Goal: Task Accomplishment & Management: Complete application form

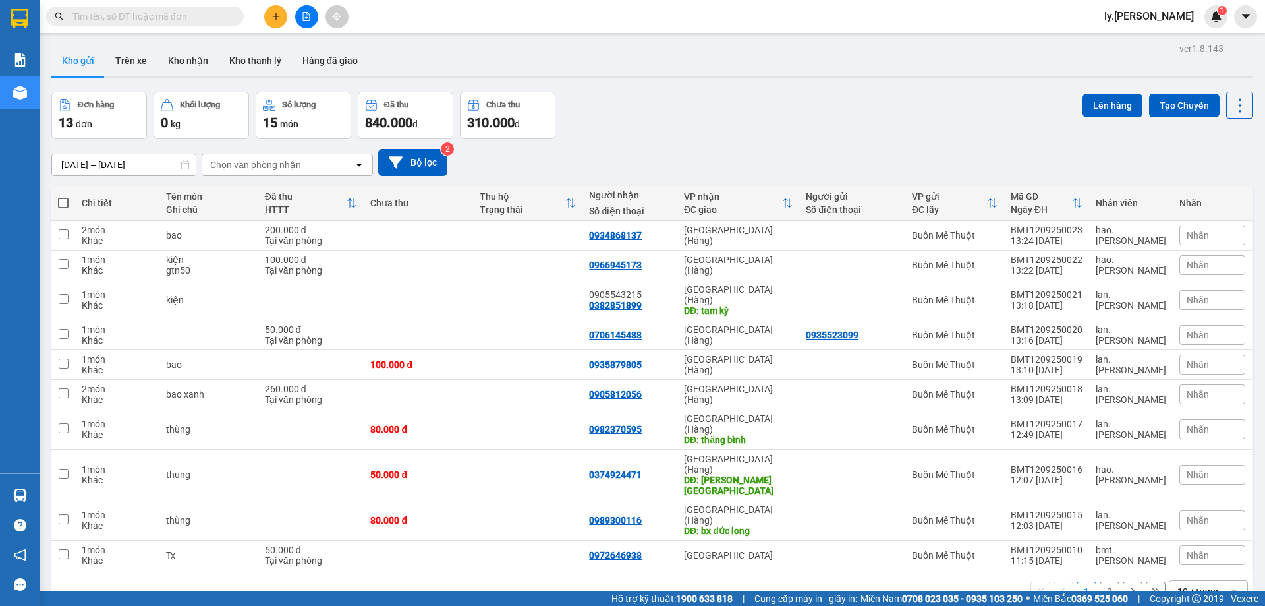
click at [275, 22] on button at bounding box center [275, 16] width 23 height 23
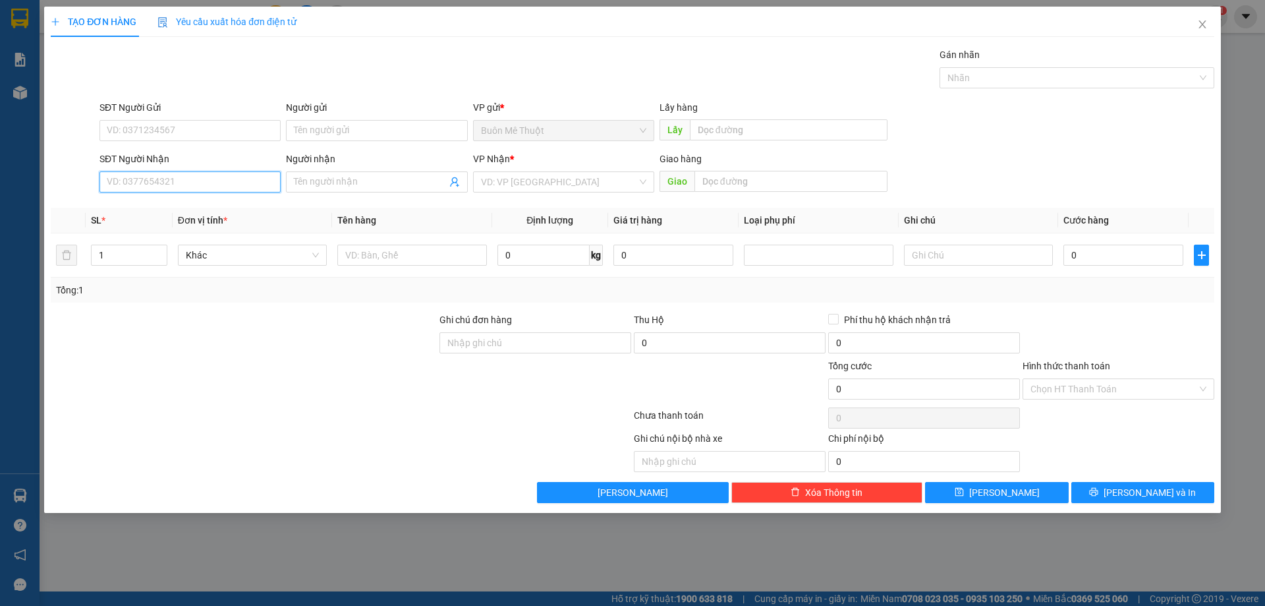
click at [221, 178] on input "SĐT Người Nhận" at bounding box center [190, 181] width 181 height 21
click at [172, 253] on div "0762796452 - [PERSON_NAME]" at bounding box center [189, 250] width 165 height 14
type input "0762796452"
type input "lâm"
type input "50.000"
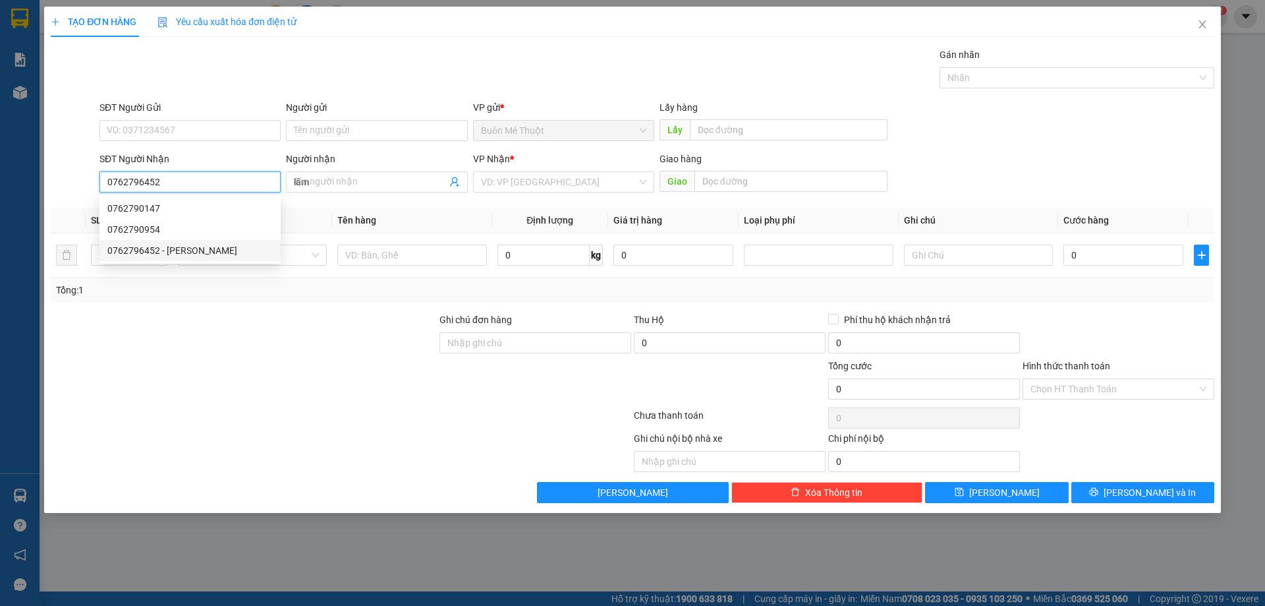
type input "50.000"
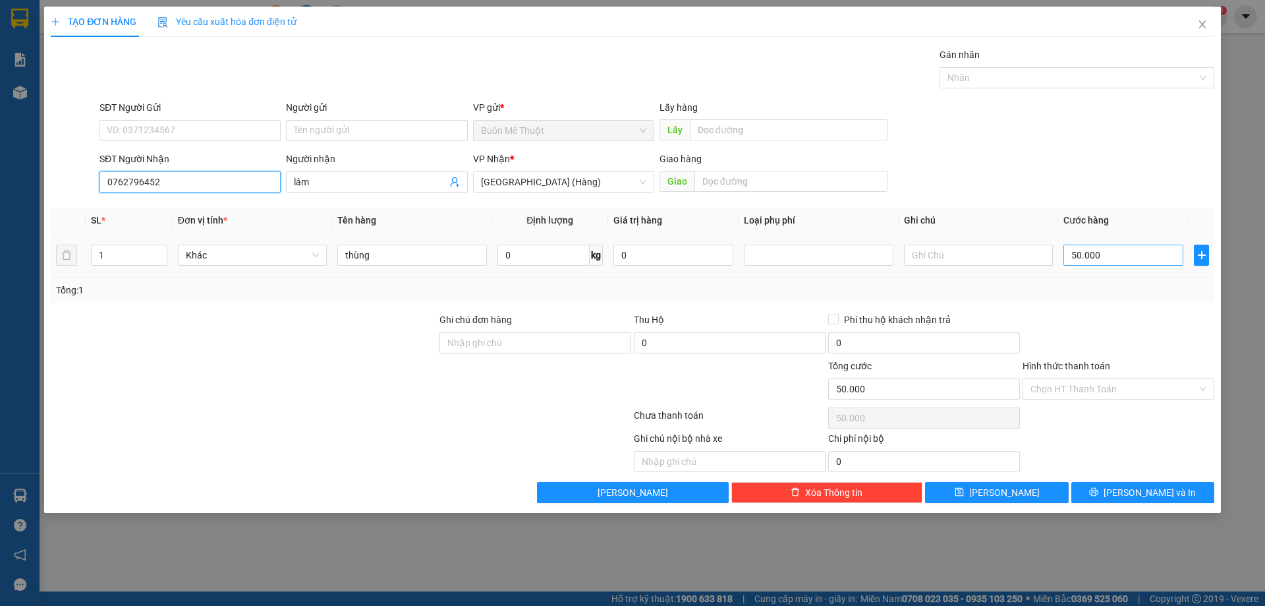
type input "0762796452"
click at [1108, 262] on input "50.000" at bounding box center [1124, 254] width 120 height 21
type input "7"
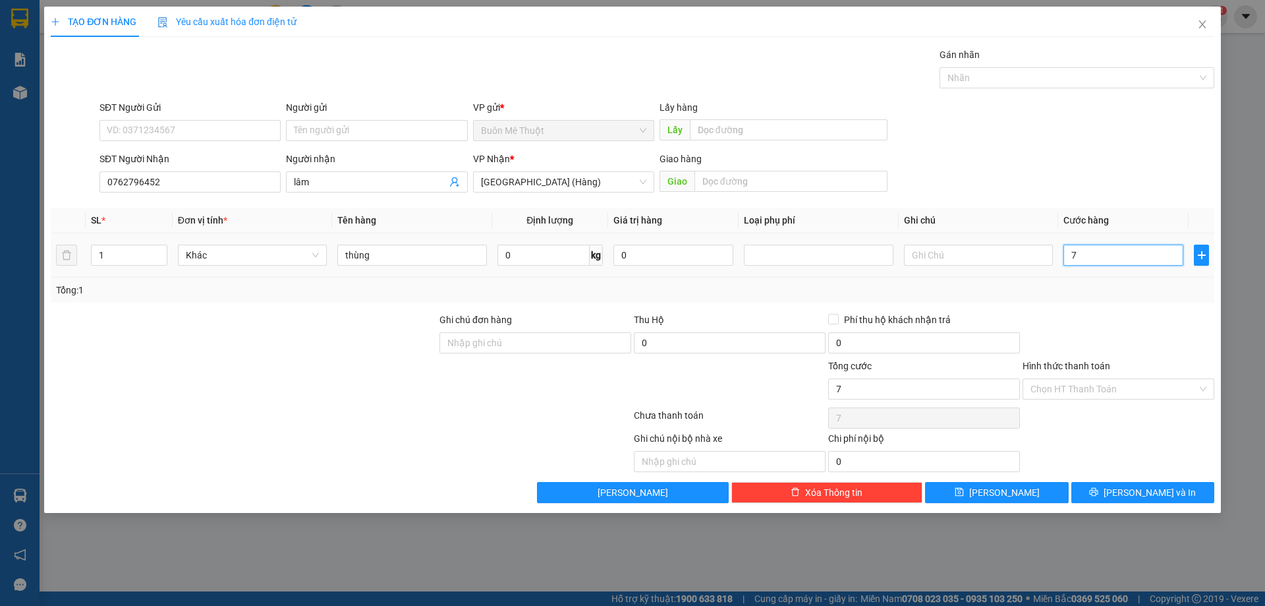
type input "70"
type input "70.000"
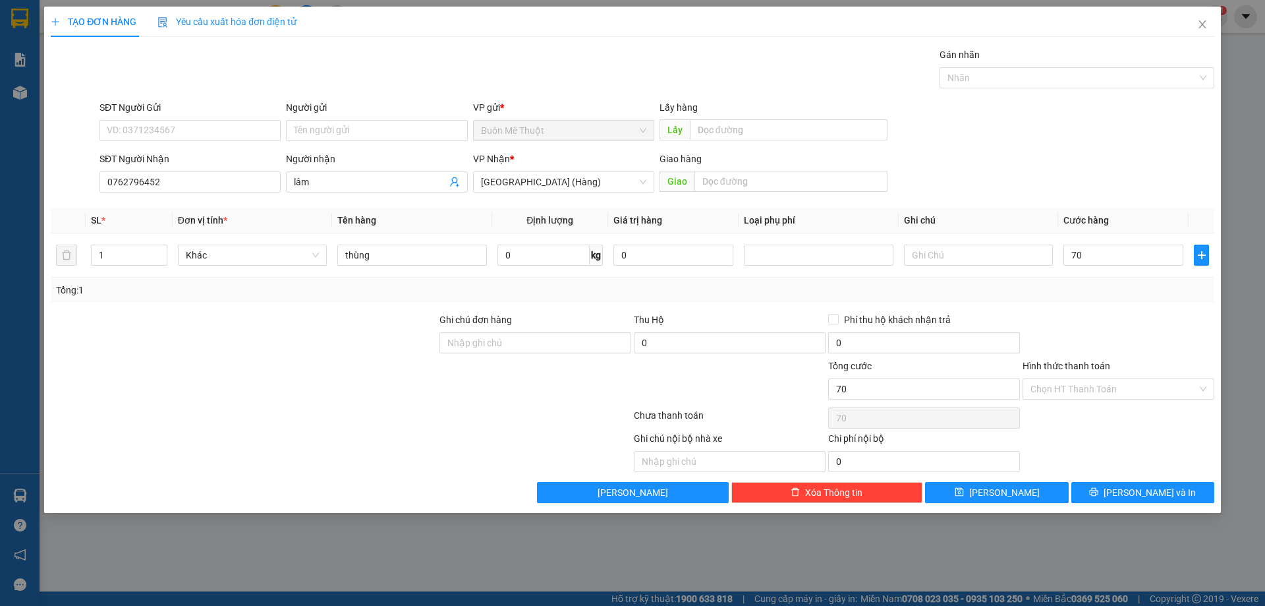
type input "70.000"
click at [1105, 294] on div "Tổng: 1" at bounding box center [632, 290] width 1153 height 14
click at [1048, 385] on input "Hình thức thanh toán" at bounding box center [1114, 389] width 167 height 20
click at [1047, 409] on div "Tại văn phòng" at bounding box center [1119, 415] width 176 height 14
type input "0"
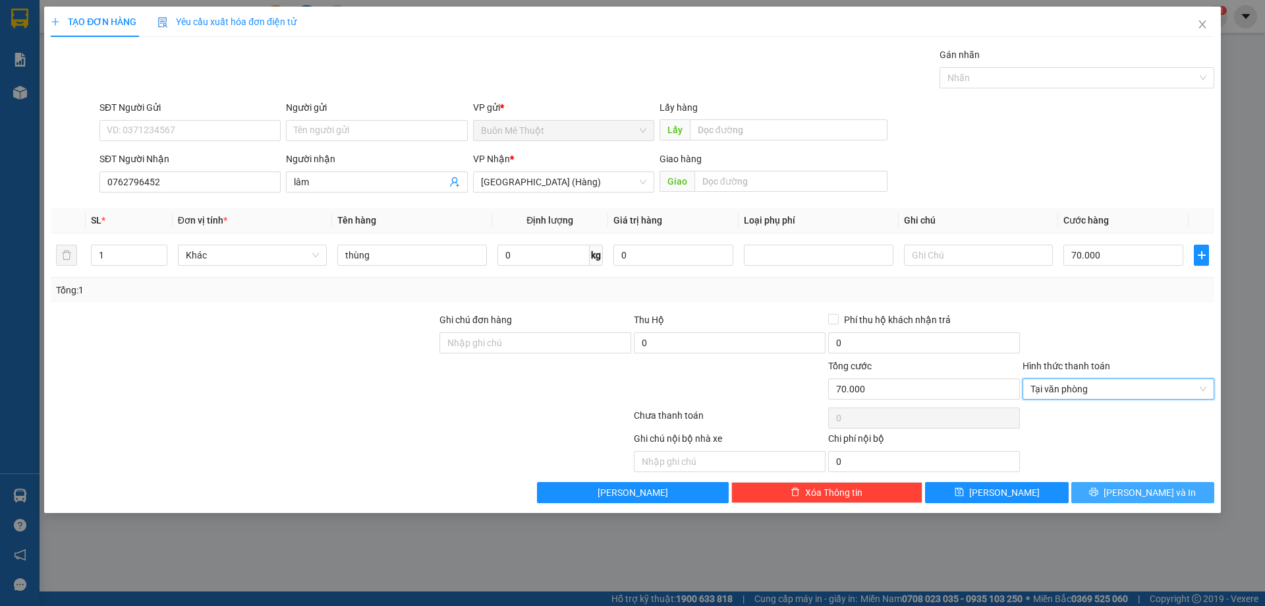
click at [1138, 500] on button "[PERSON_NAME] và In" at bounding box center [1142, 492] width 143 height 21
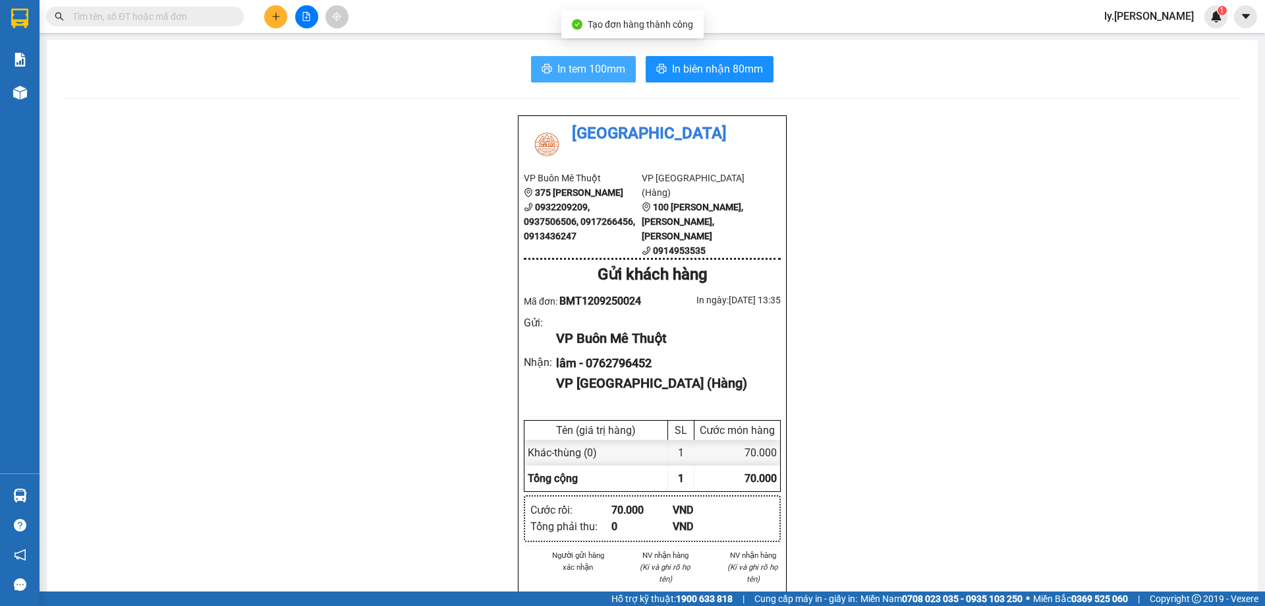
click at [608, 70] on span "In tem 100mm" at bounding box center [591, 69] width 68 height 16
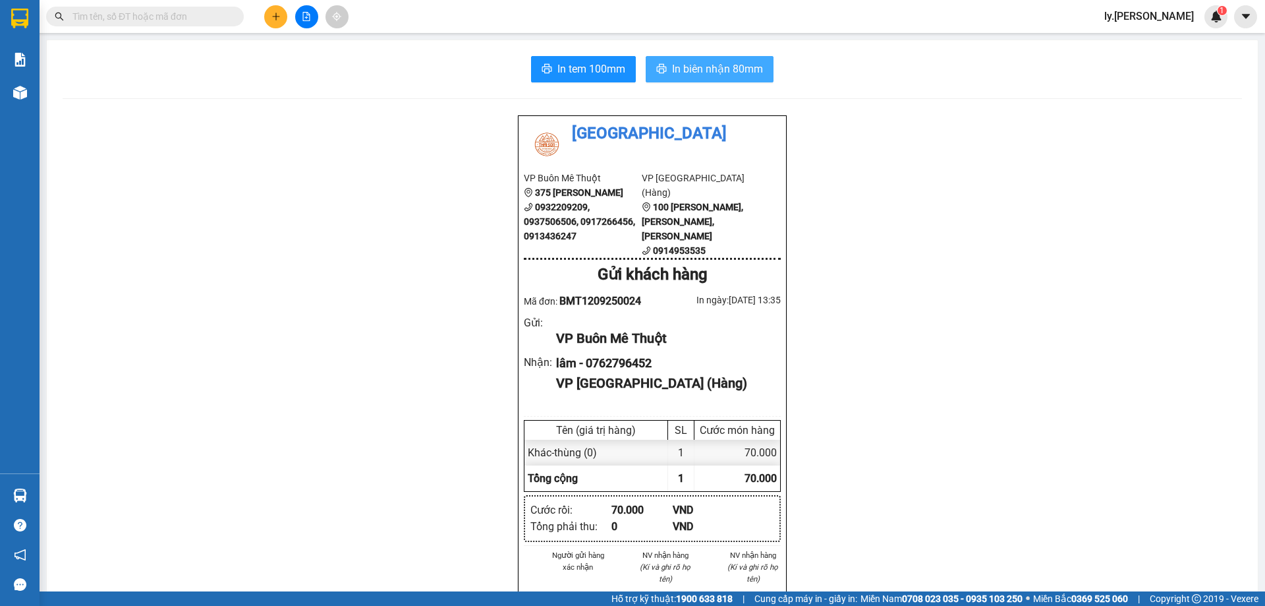
click at [747, 75] on span "In biên nhận 80mm" at bounding box center [717, 69] width 91 height 16
click at [273, 19] on icon "plus" at bounding box center [275, 16] width 9 height 9
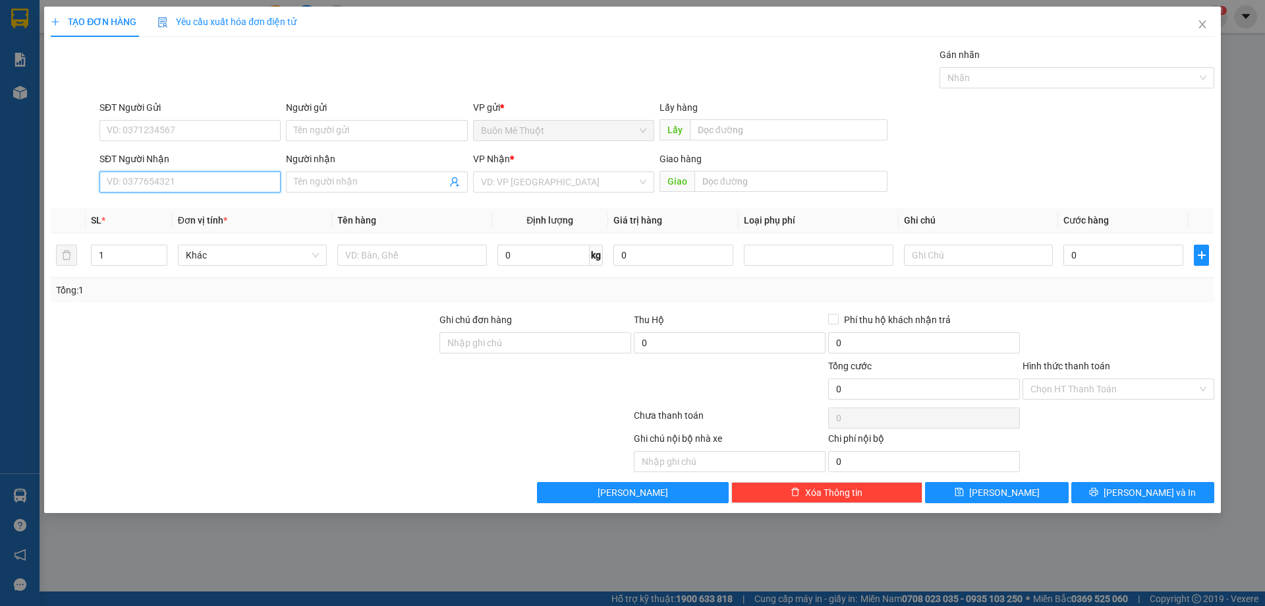
click at [199, 183] on input "SĐT Người Nhận" at bounding box center [190, 181] width 181 height 21
type input "0905917363"
click at [136, 207] on div "0905917363" at bounding box center [189, 208] width 165 height 14
type input "50.000"
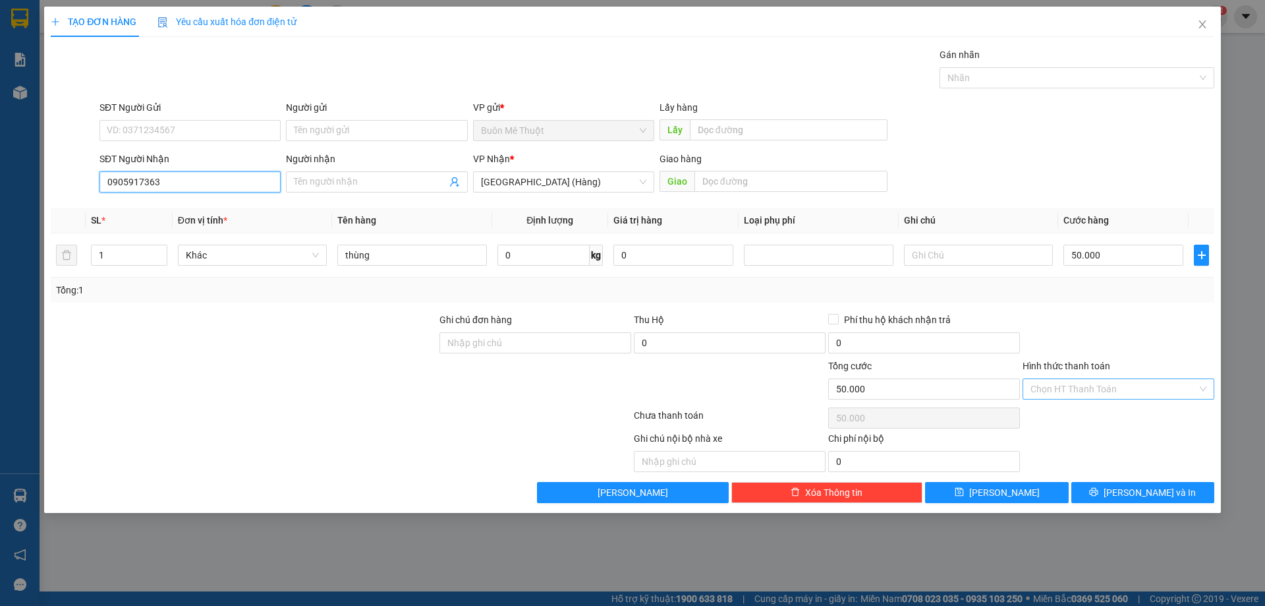
type input "0905917363"
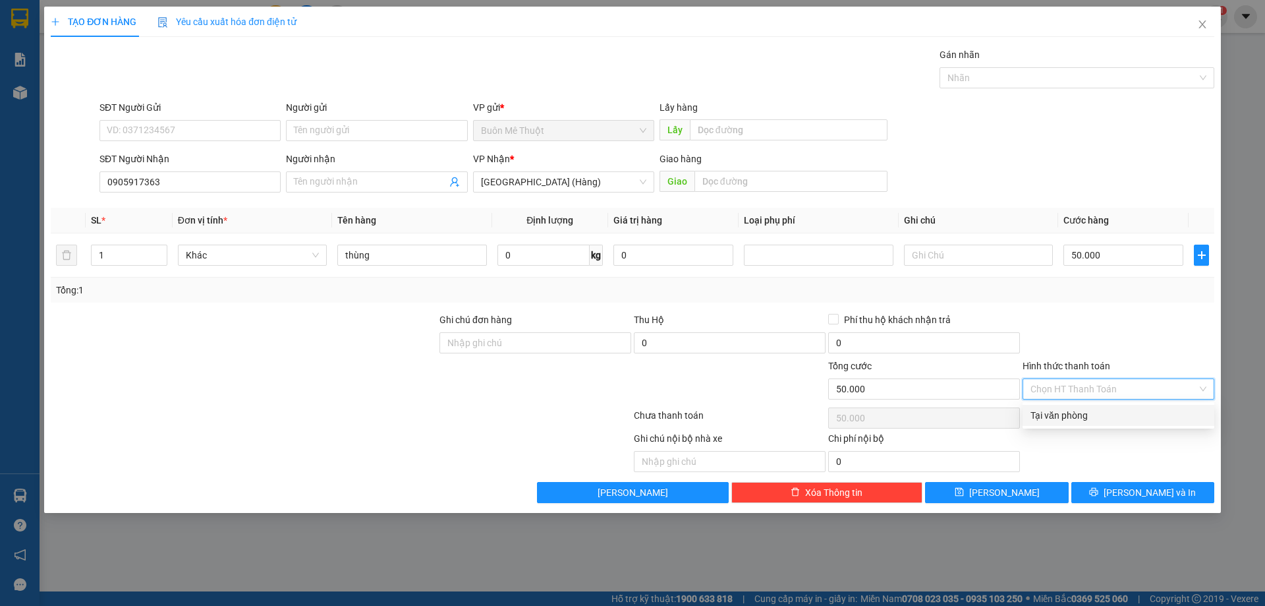
click at [1112, 395] on input "Hình thức thanh toán" at bounding box center [1114, 389] width 167 height 20
click at [1104, 417] on div "Tại văn phòng" at bounding box center [1119, 415] width 176 height 14
type input "0"
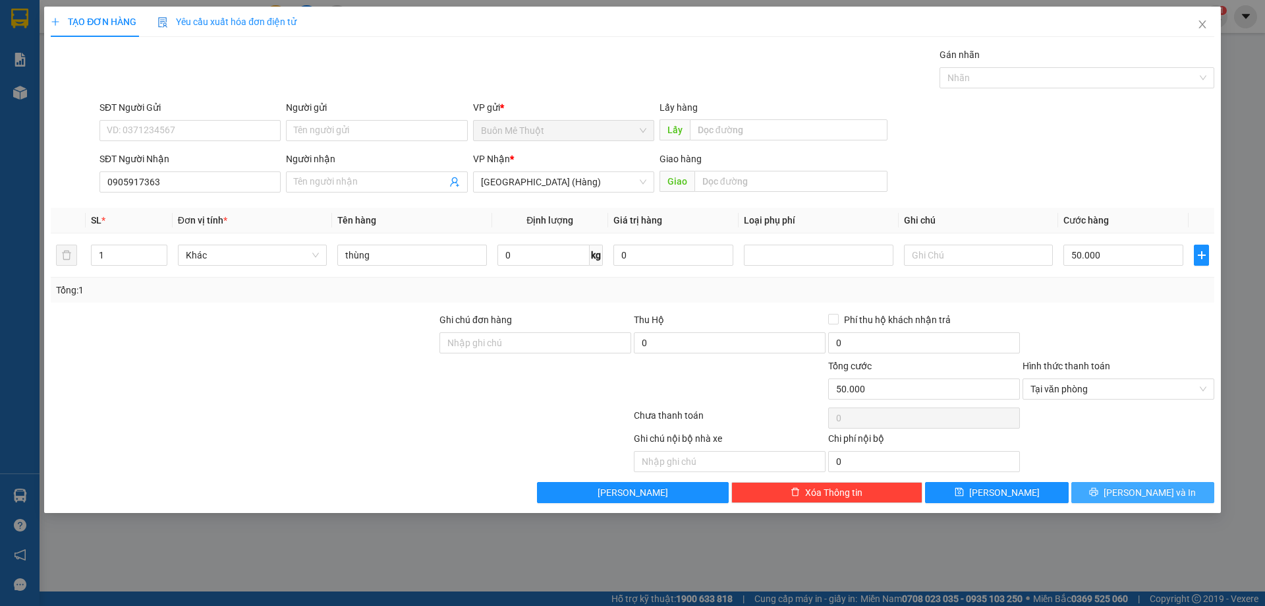
drag, startPoint x: 1142, startPoint y: 482, endPoint x: 1144, endPoint y: 491, distance: 9.4
click at [1143, 482] on button "[PERSON_NAME] và In" at bounding box center [1142, 492] width 143 height 21
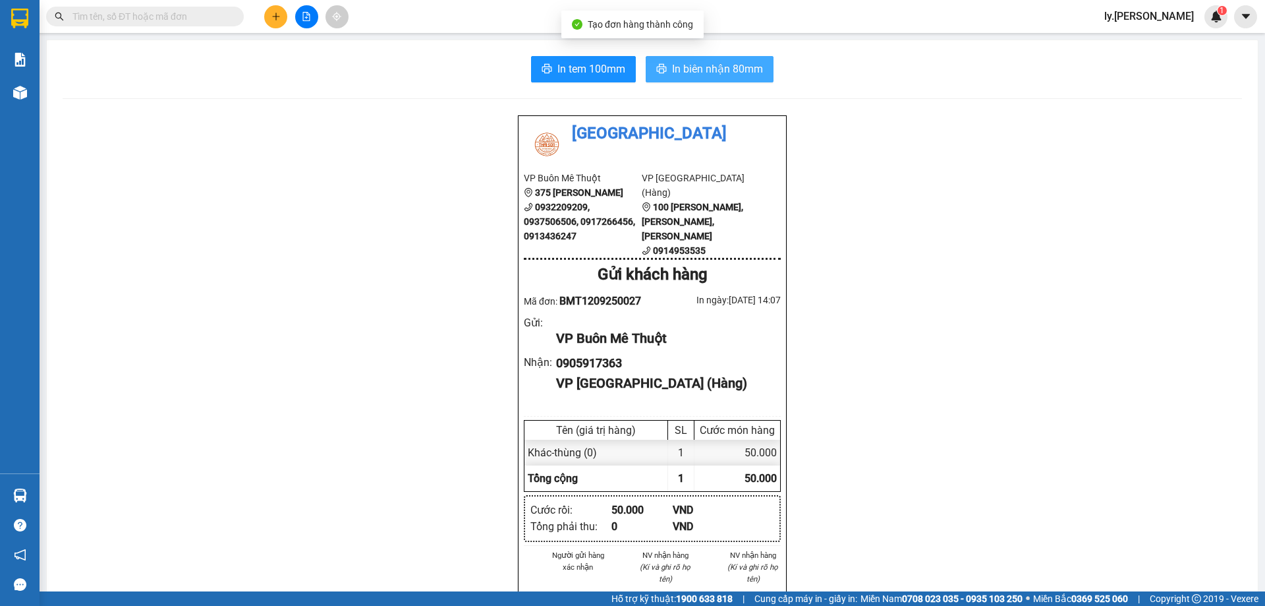
click at [697, 80] on button "In biên nhận 80mm" at bounding box center [710, 69] width 128 height 26
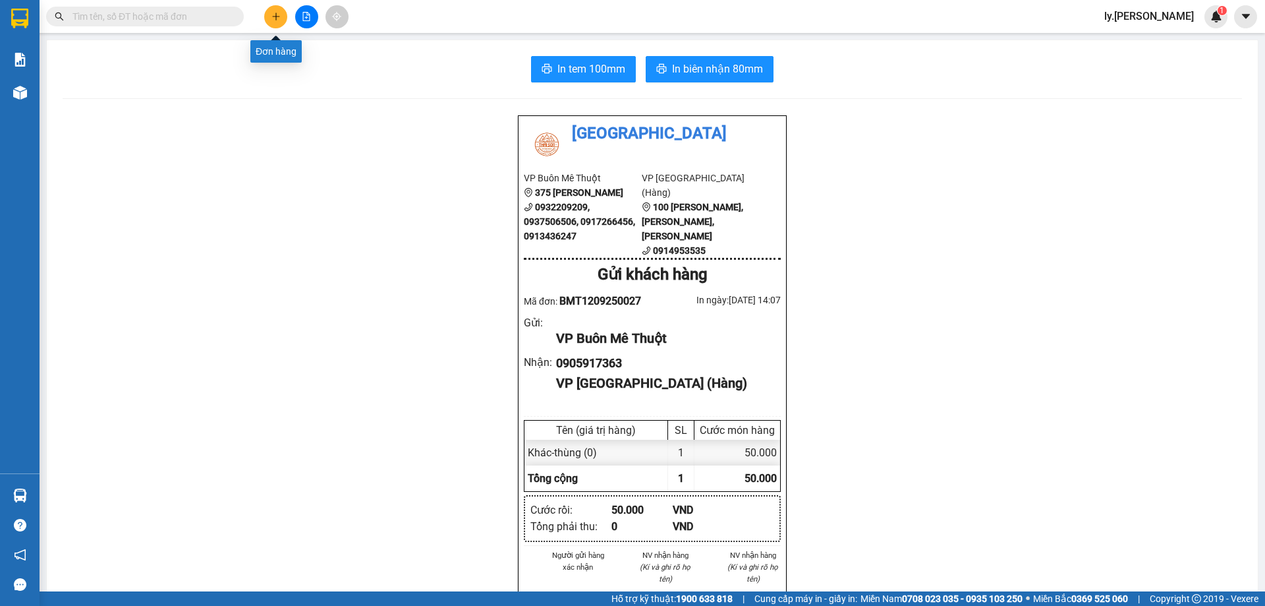
click at [282, 13] on button at bounding box center [275, 16] width 23 height 23
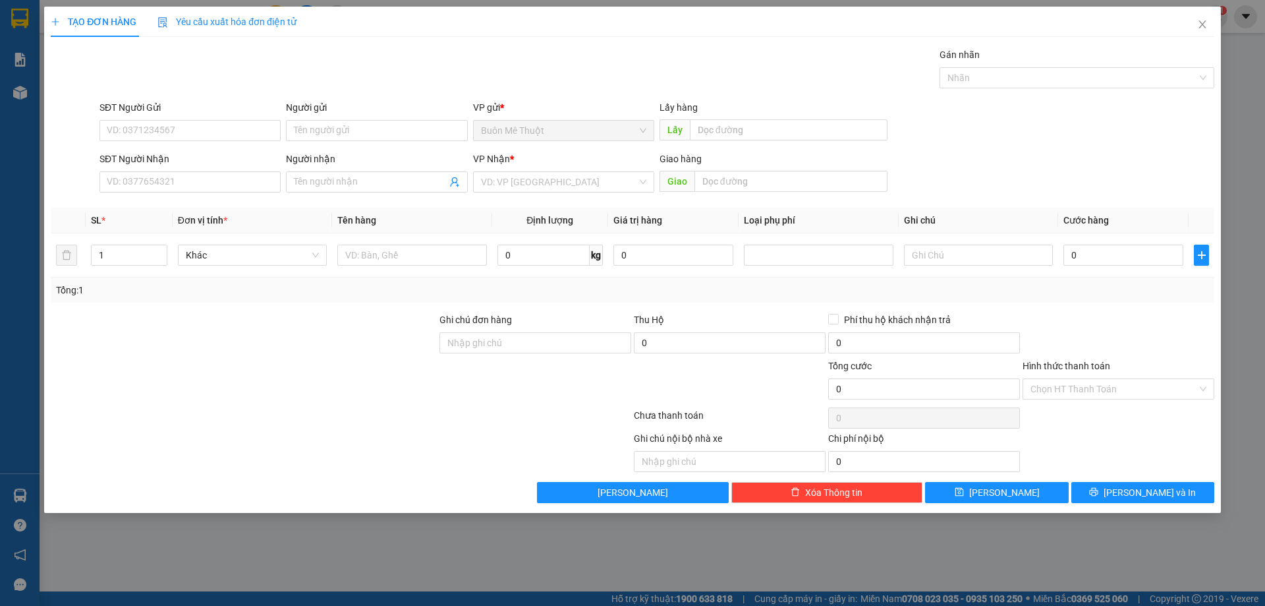
drag, startPoint x: 200, startPoint y: 193, endPoint x: 554, endPoint y: 171, distance: 353.9
click at [233, 192] on div "SĐT Người Nhận VD: 0377654321" at bounding box center [190, 175] width 181 height 46
click at [211, 188] on input "SĐT Người Nhận" at bounding box center [190, 181] width 181 height 21
click at [229, 178] on input "SĐT Người Nhận" at bounding box center [190, 181] width 181 height 21
type input "0935577286"
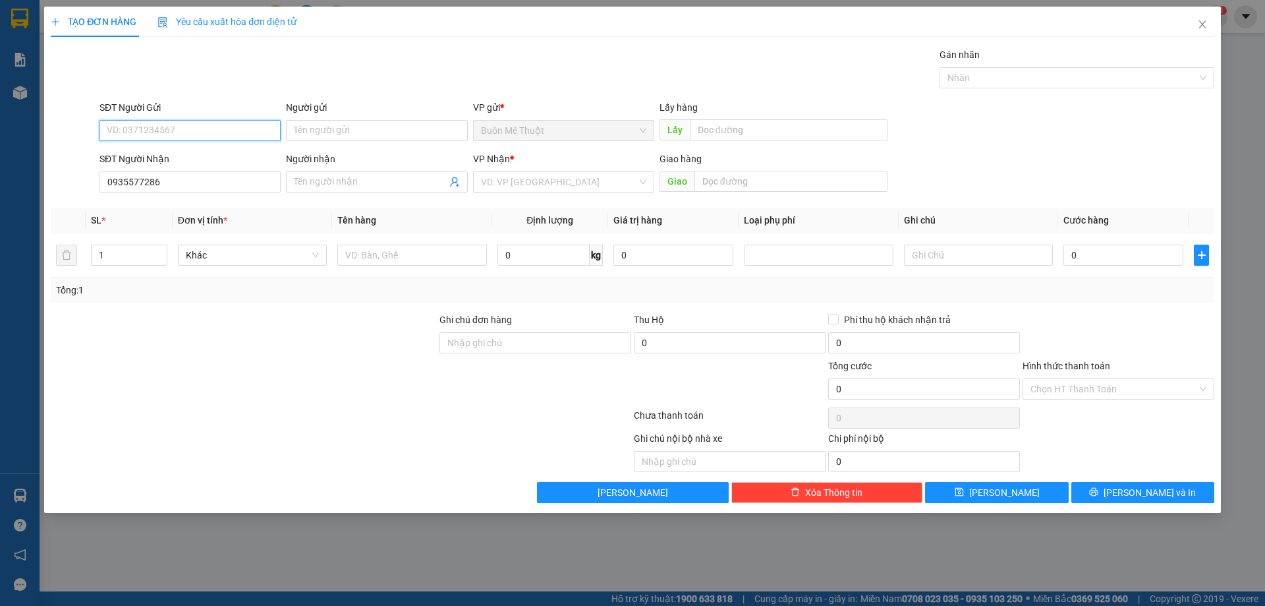
click at [198, 130] on input "SĐT Người Gửi" at bounding box center [190, 130] width 181 height 21
type input "0852527191"
click at [531, 181] on input "search" at bounding box center [559, 182] width 156 height 20
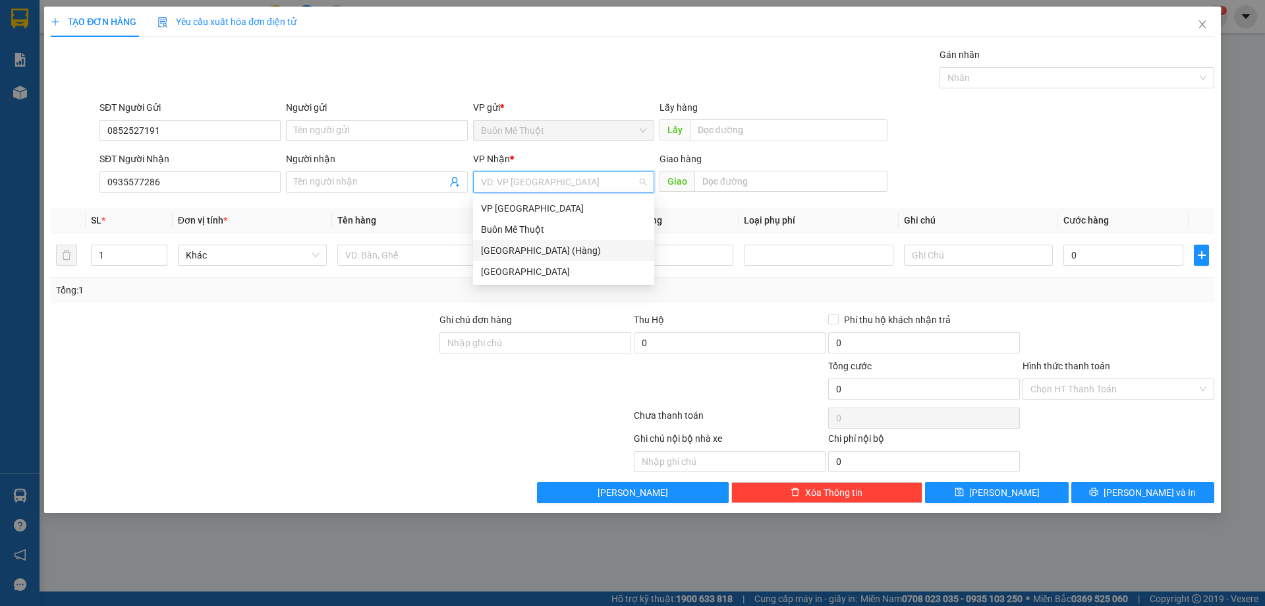
click at [511, 248] on div "[GEOGRAPHIC_DATA] (Hàng)" at bounding box center [563, 250] width 165 height 14
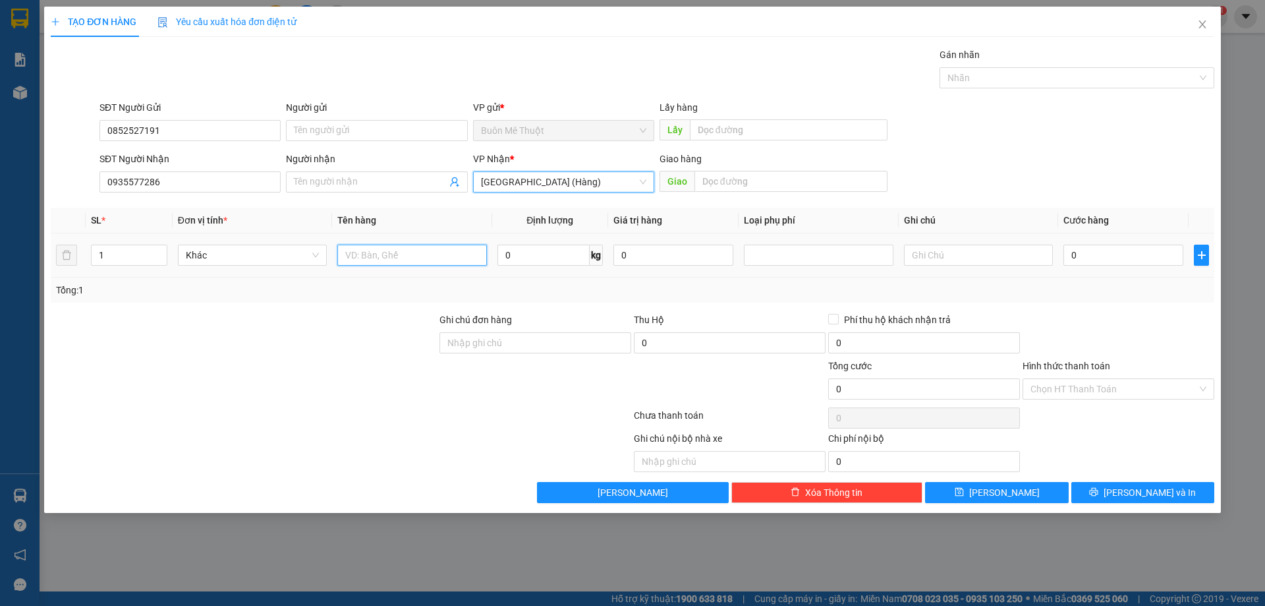
click at [385, 256] on input "text" at bounding box center [411, 254] width 149 height 21
type input "thùng"
click at [1110, 256] on input "0" at bounding box center [1124, 254] width 120 height 21
type input "6"
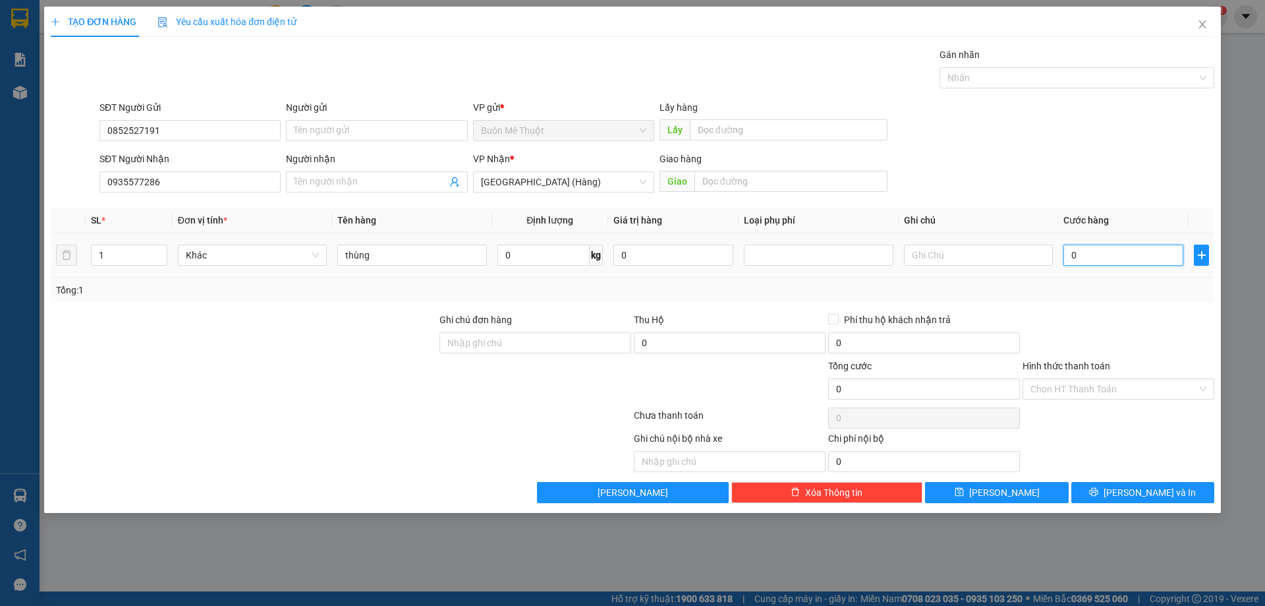
type input "6"
type input "60"
type input "60.000"
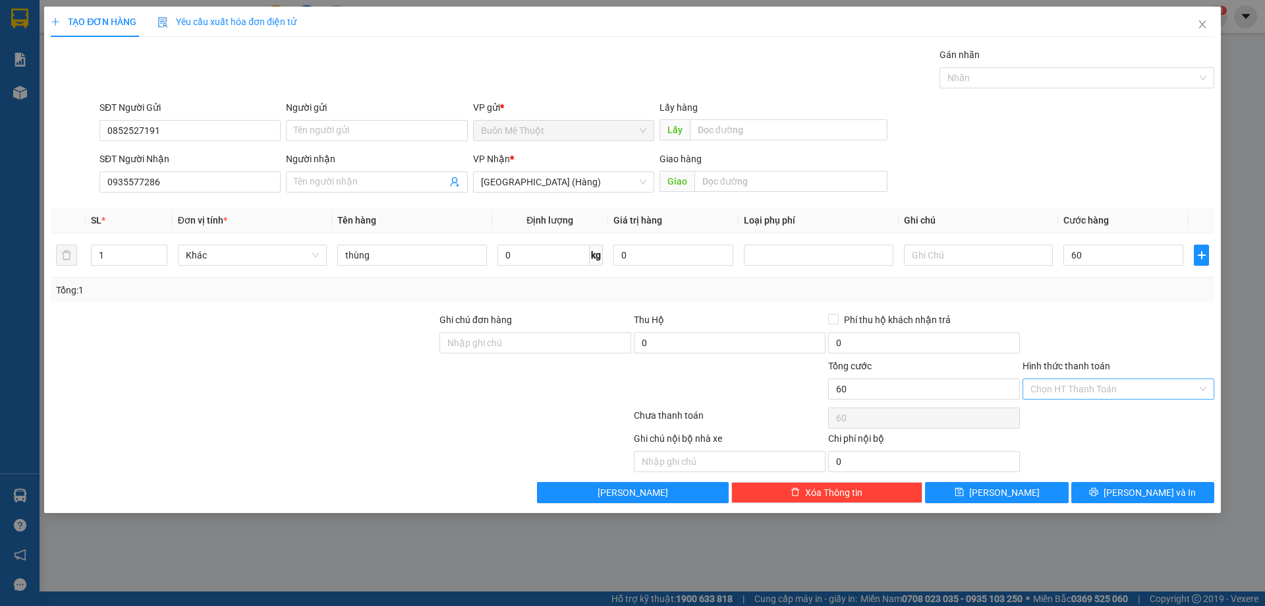
type input "60.000"
click at [1066, 393] on input "Hình thức thanh toán" at bounding box center [1114, 389] width 167 height 20
click at [1060, 412] on div "Tại văn phòng" at bounding box center [1119, 415] width 176 height 14
type input "0"
click at [1111, 480] on div "Transit Pickup Surcharge Ids Transit Deliver Surcharge Ids Transit Deliver Surc…" at bounding box center [633, 274] width 1164 height 455
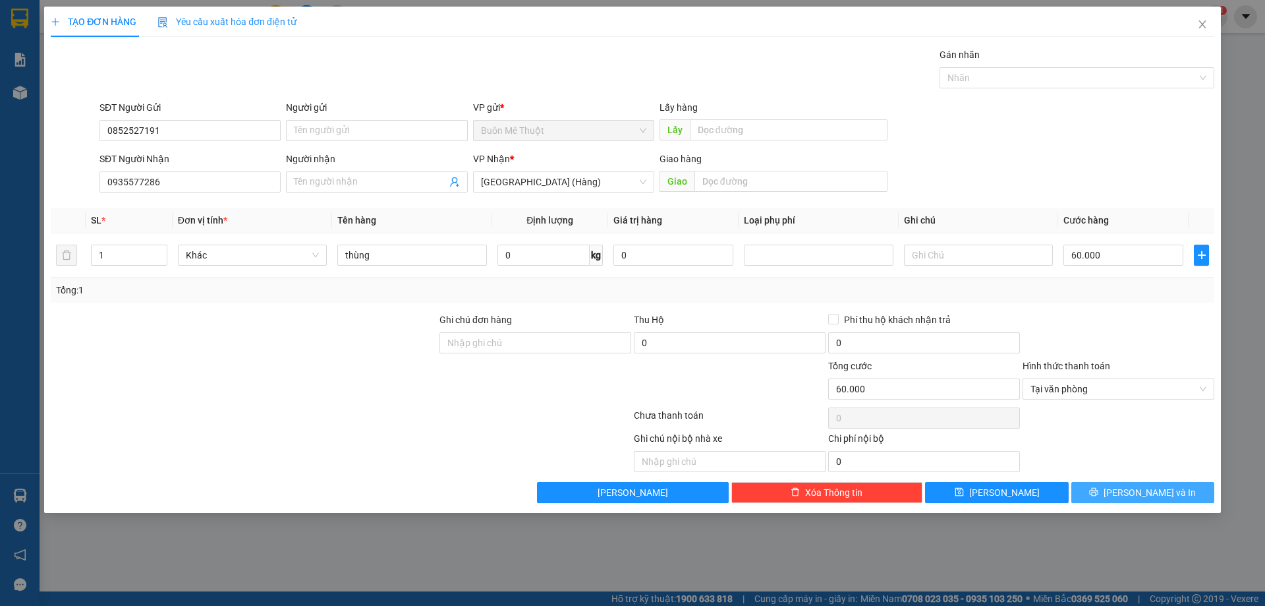
click at [1111, 484] on button "[PERSON_NAME] và In" at bounding box center [1142, 492] width 143 height 21
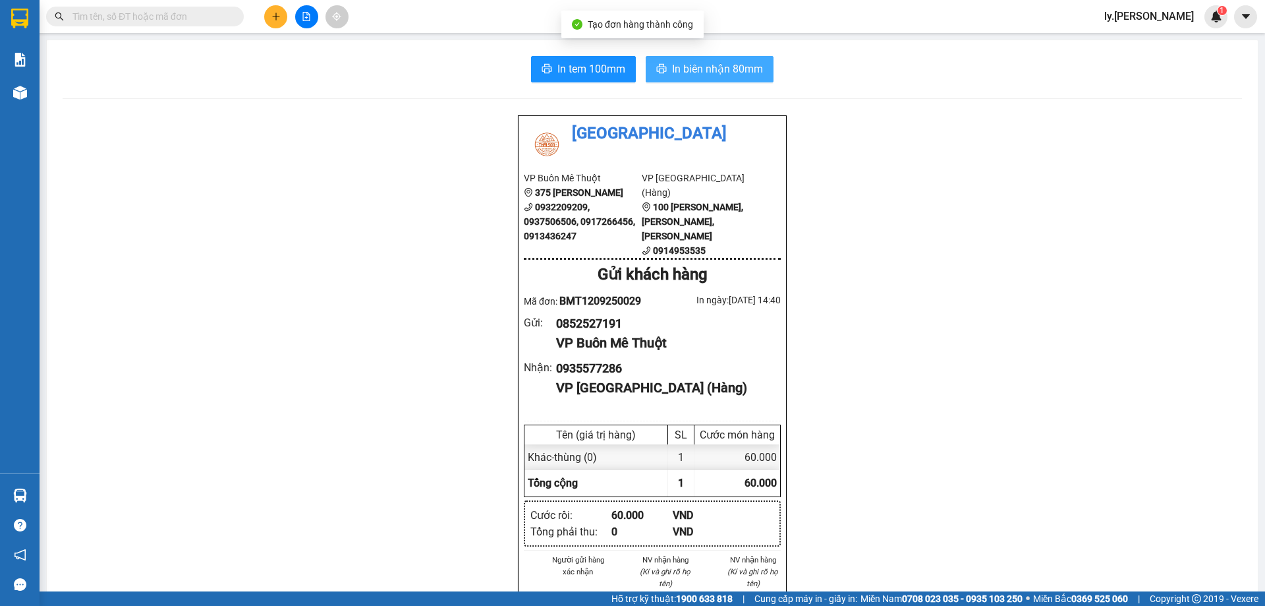
click at [734, 78] on button "In biên nhận 80mm" at bounding box center [710, 69] width 128 height 26
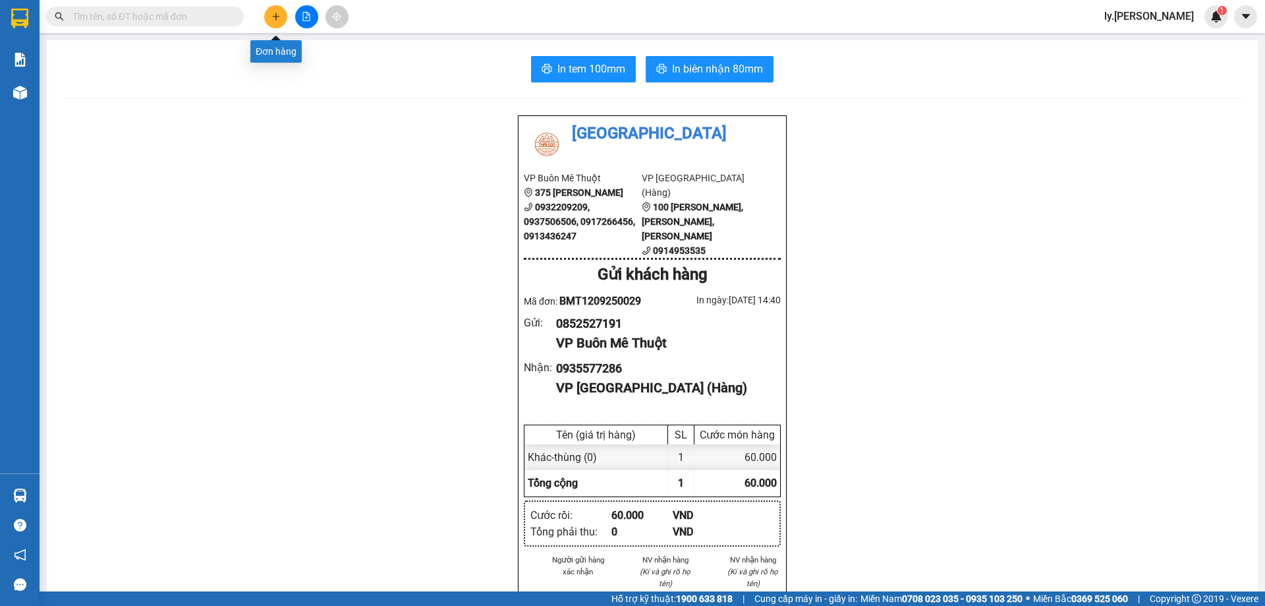
click at [270, 24] on button at bounding box center [275, 16] width 23 height 23
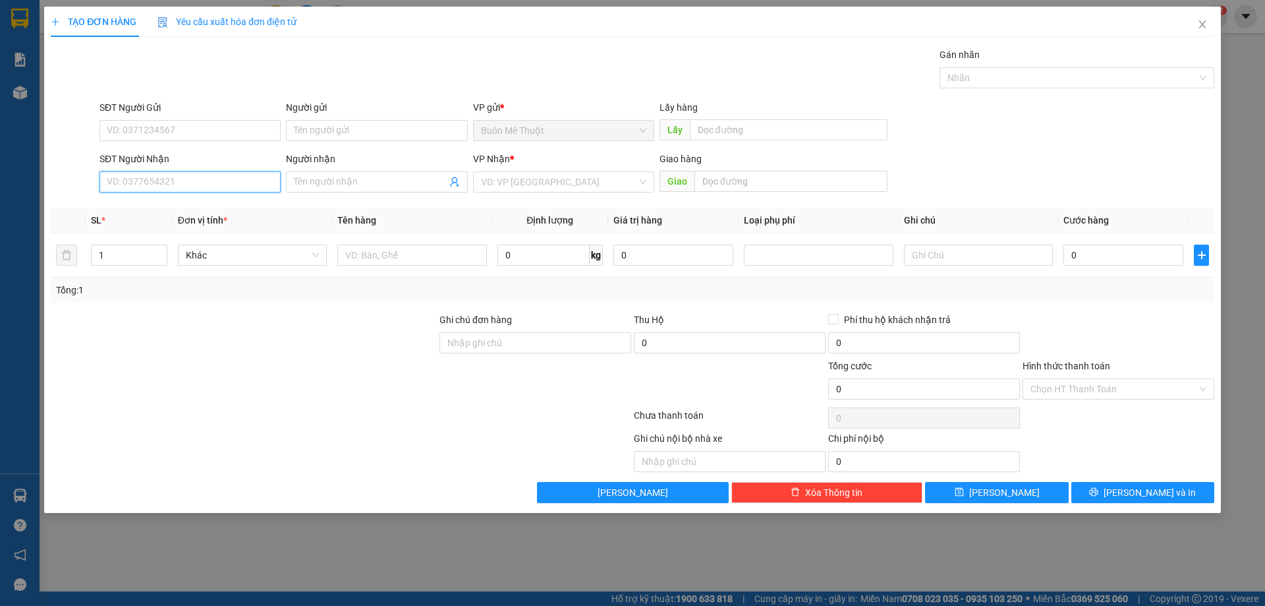
click at [246, 184] on input "SĐT Người Nhận" at bounding box center [190, 181] width 181 height 21
click at [216, 210] on div "0905330231" at bounding box center [189, 208] width 165 height 14
type input "0905330231"
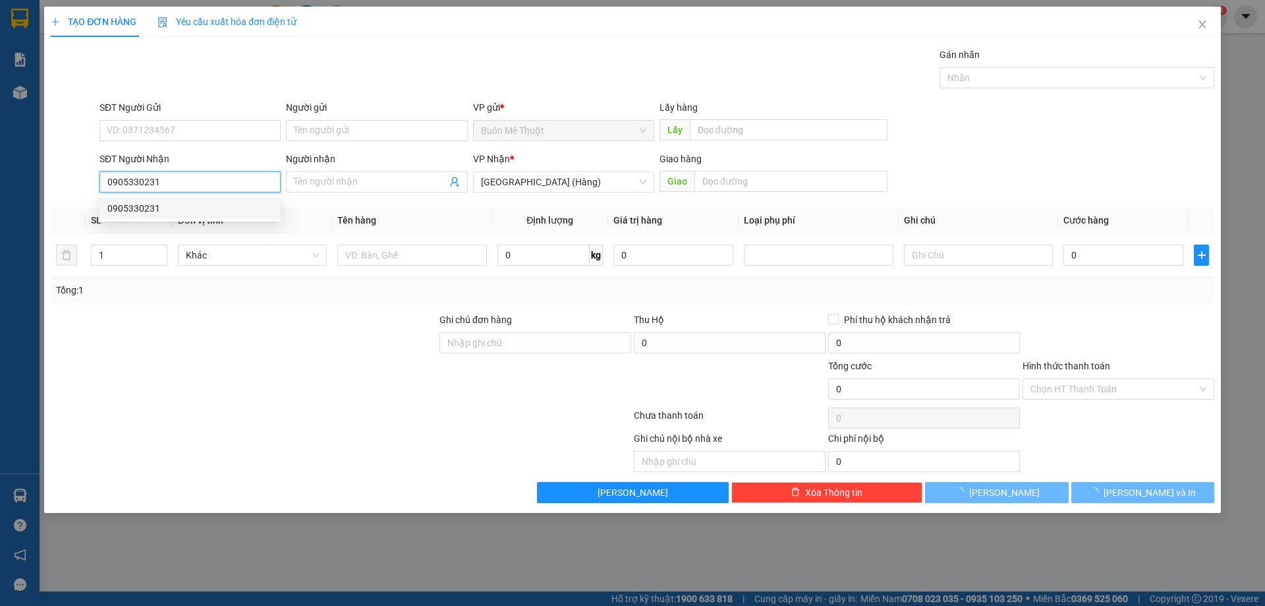
type input "30.000"
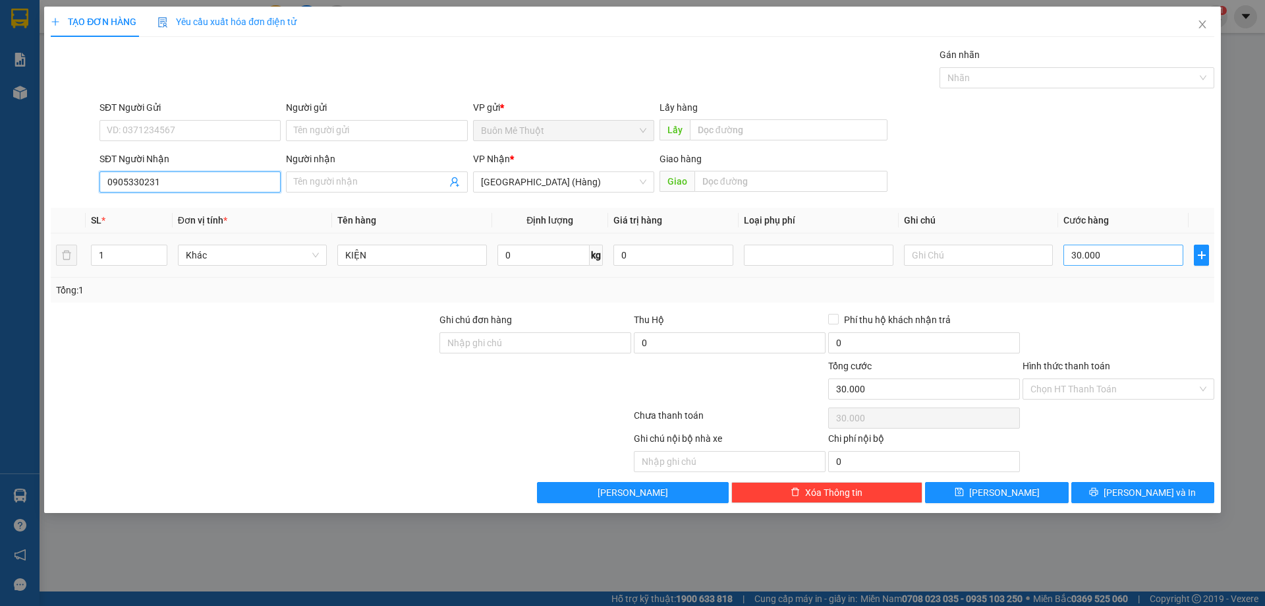
type input "0905330231"
click at [1106, 249] on input "30.000" at bounding box center [1124, 254] width 120 height 21
type input "5"
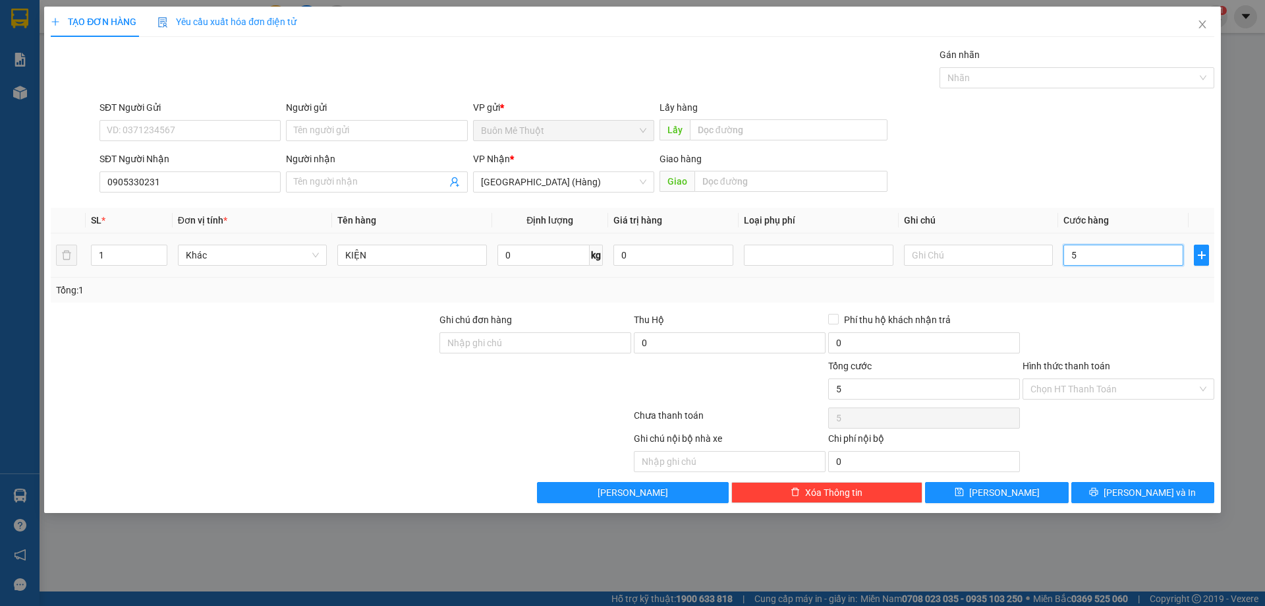
type input "50"
type input "50.000"
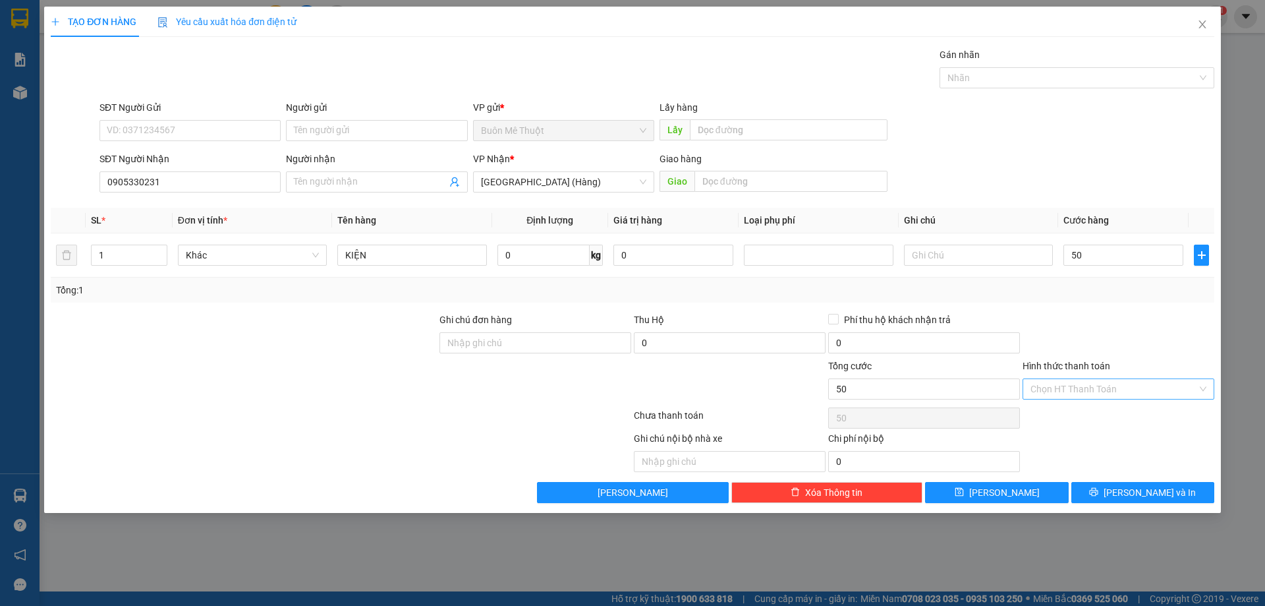
type input "50.000"
click at [1091, 389] on input "Hình thức thanh toán" at bounding box center [1114, 389] width 167 height 20
click at [1091, 420] on div "Tại văn phòng" at bounding box center [1119, 415] width 176 height 14
type input "0"
click at [1114, 494] on button "[PERSON_NAME] và In" at bounding box center [1142, 492] width 143 height 21
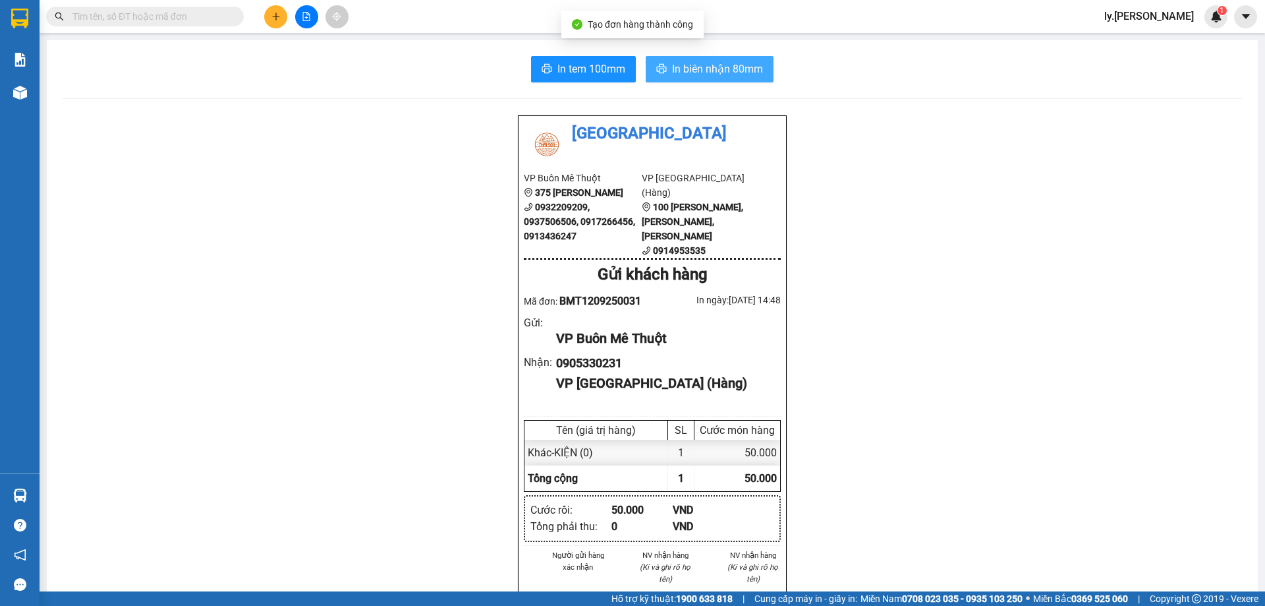
click at [692, 63] on span "In biên nhận 80mm" at bounding box center [717, 69] width 91 height 16
